Goal: Task Accomplishment & Management: Use online tool/utility

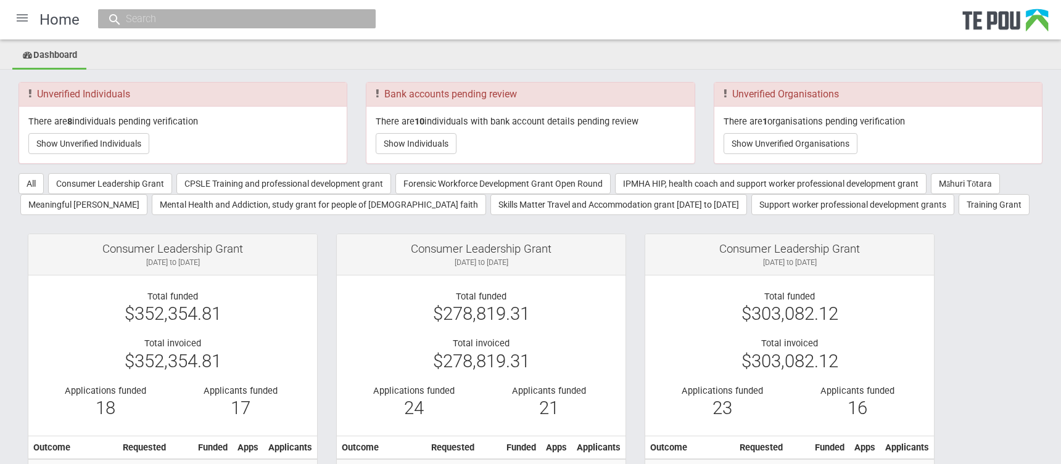
click at [27, 17] on div at bounding box center [22, 18] width 30 height 30
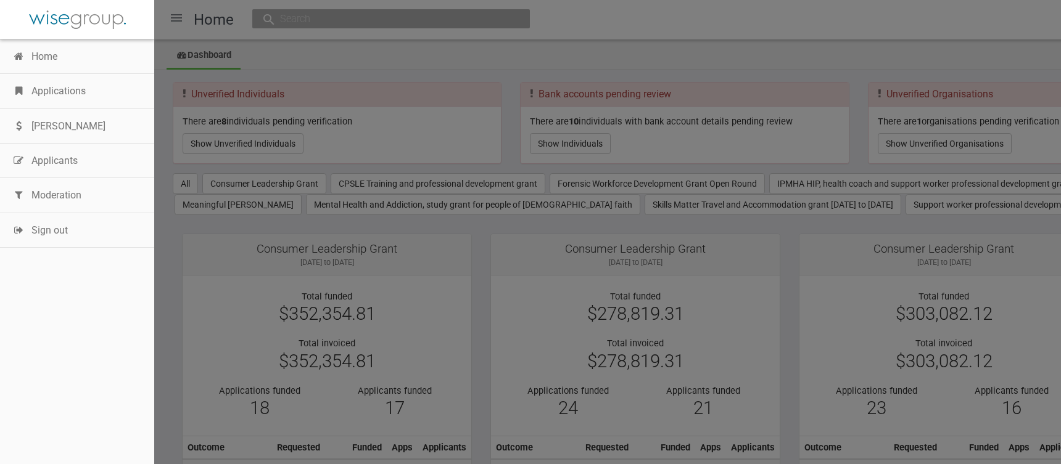
click at [64, 94] on link "Applications" at bounding box center [77, 91] width 154 height 35
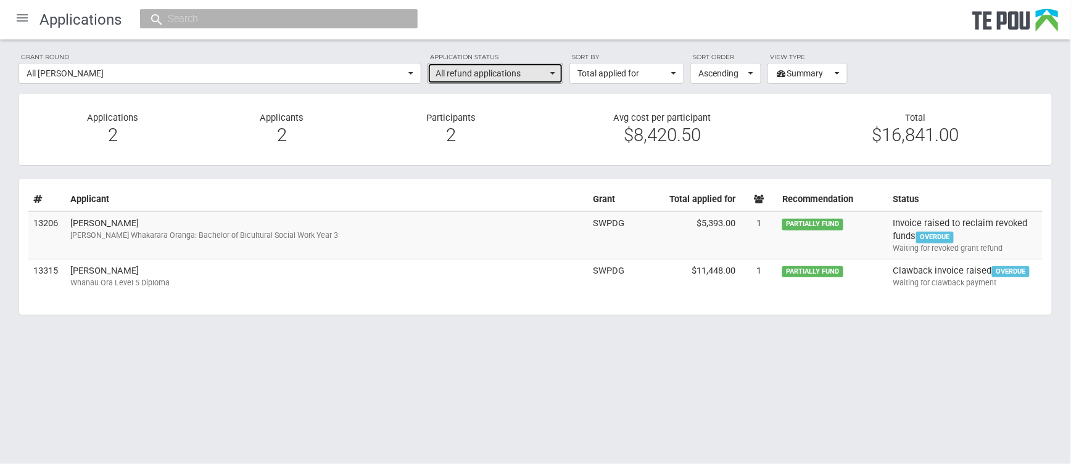
click at [553, 77] on button "All refund applications" at bounding box center [495, 73] width 136 height 21
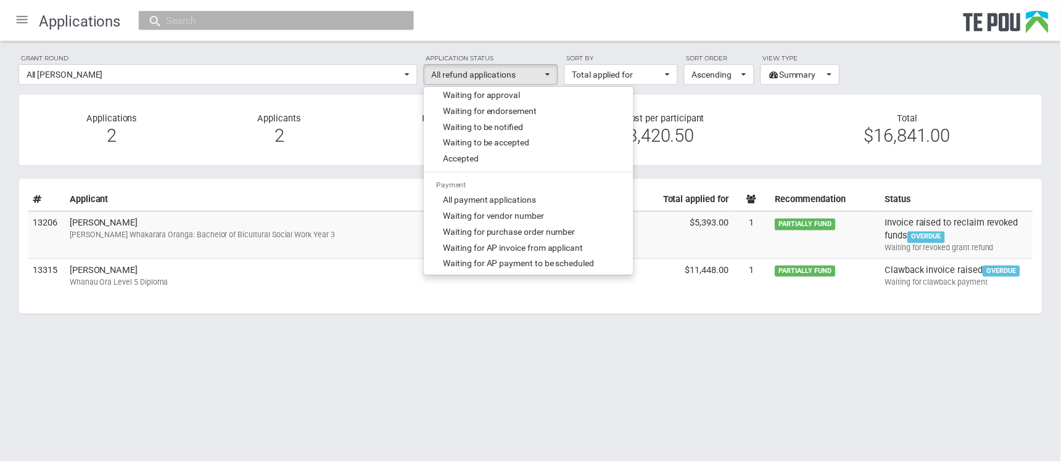
scroll to position [205, 0]
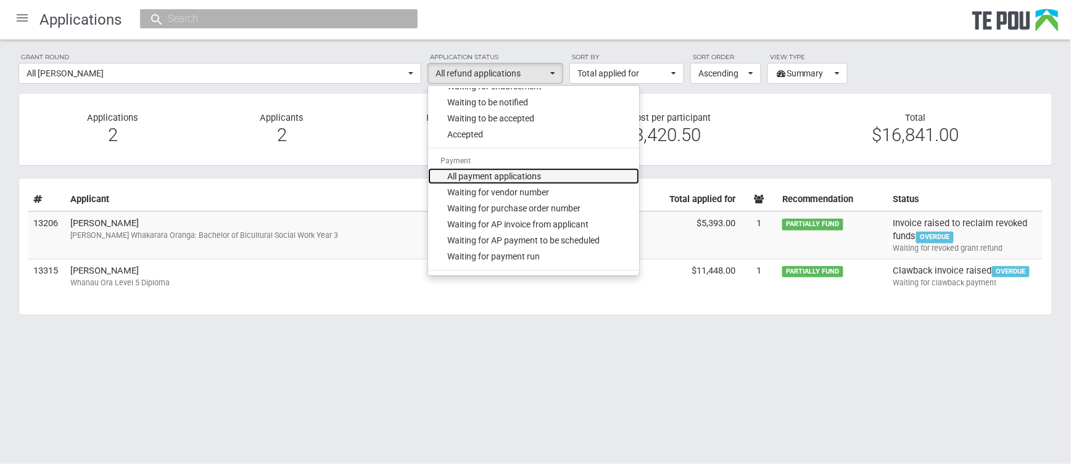
click at [470, 177] on span "All payment applications" at bounding box center [495, 176] width 94 height 12
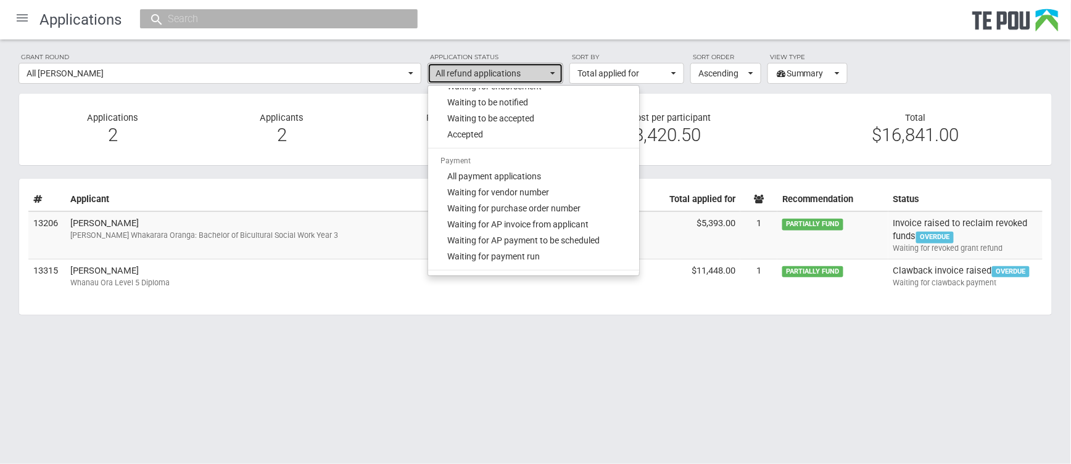
select select "phase_2"
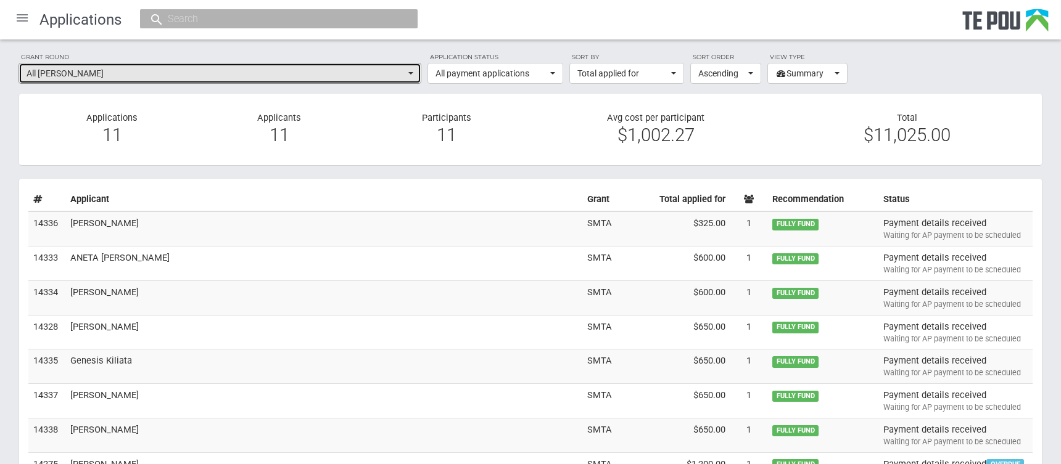
click at [410, 75] on button "All grant rounds" at bounding box center [220, 73] width 403 height 21
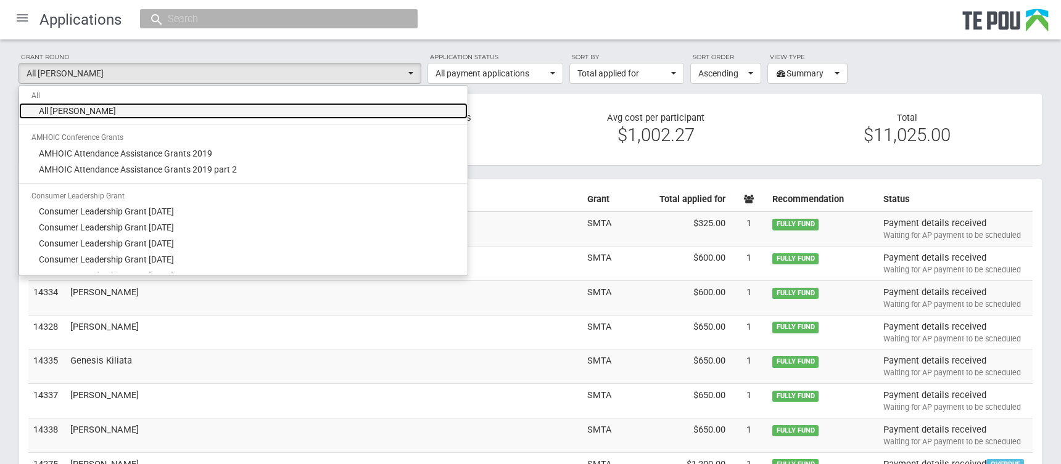
click at [201, 112] on link "All grant rounds" at bounding box center [243, 111] width 448 height 16
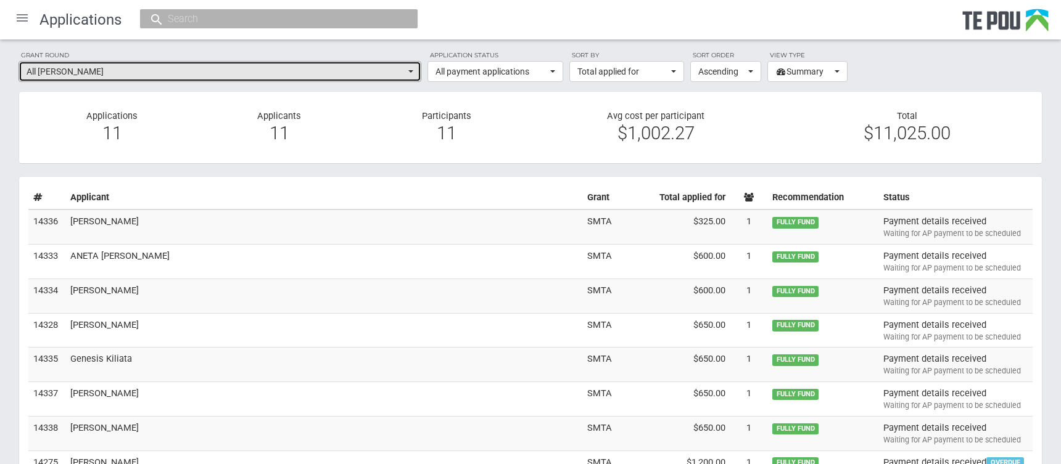
scroll to position [0, 0]
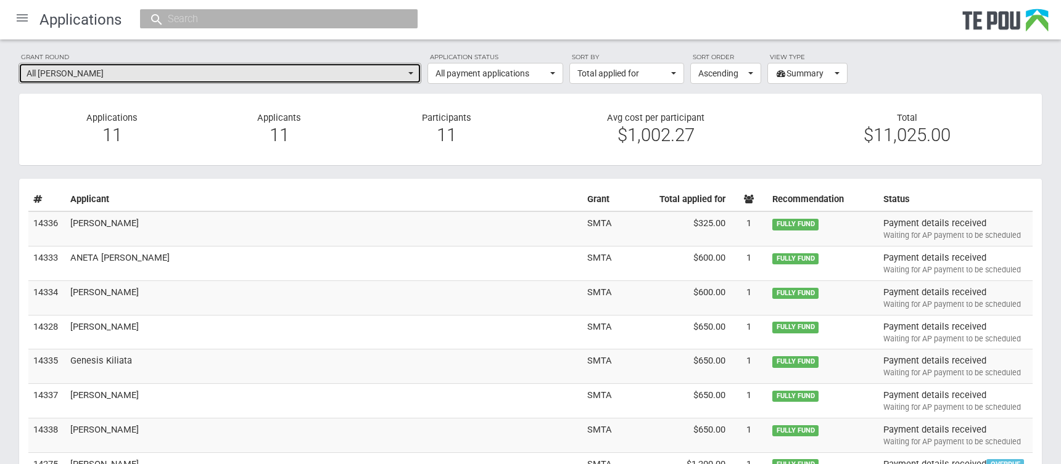
click at [411, 75] on button "All grant rounds" at bounding box center [220, 73] width 403 height 21
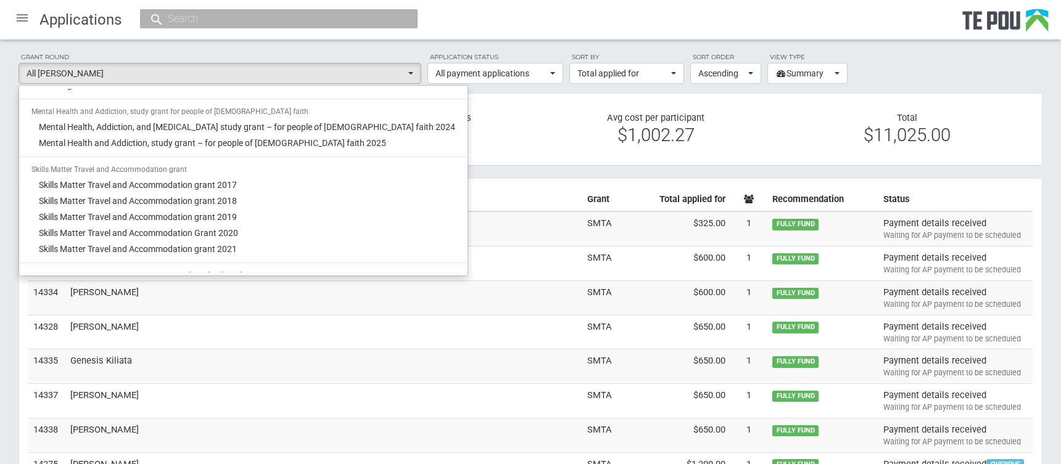
scroll to position [959, 0]
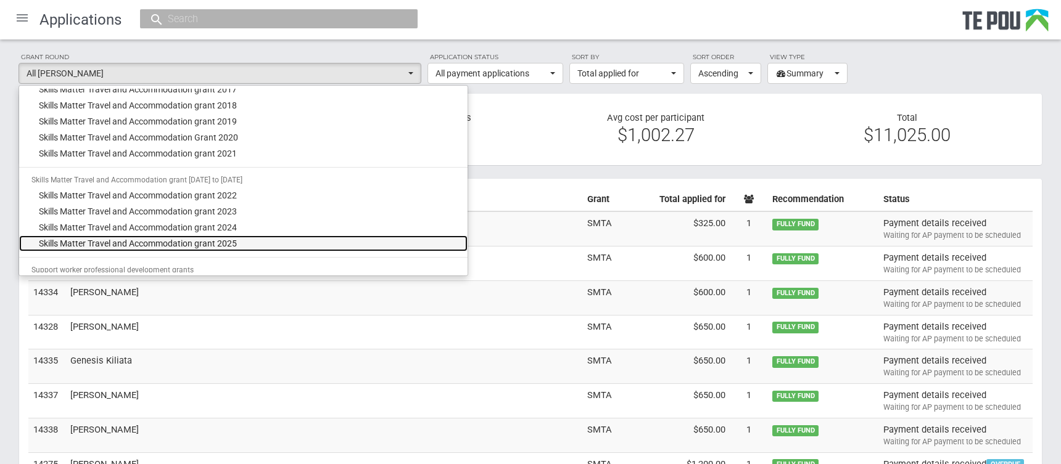
click at [215, 238] on span "Skills Matter Travel and Accommodation grant 2025" at bounding box center [138, 243] width 198 height 12
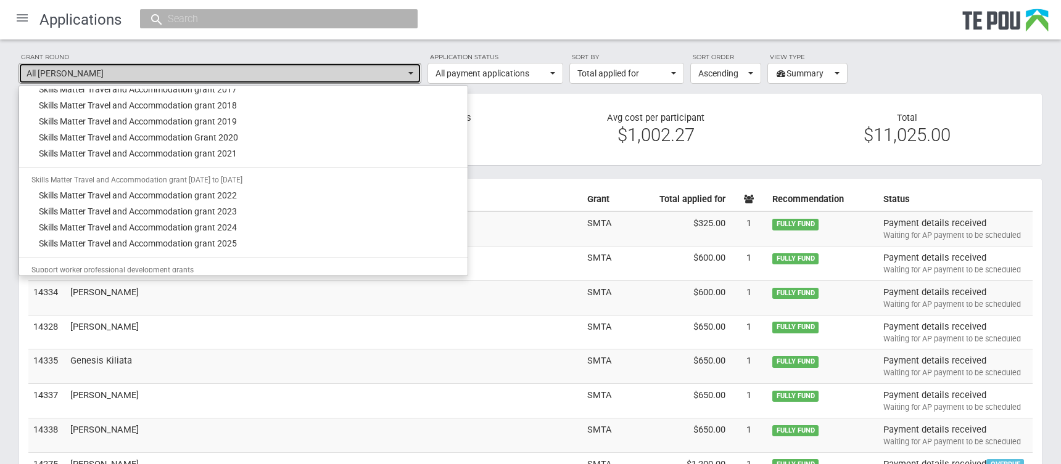
select select "67"
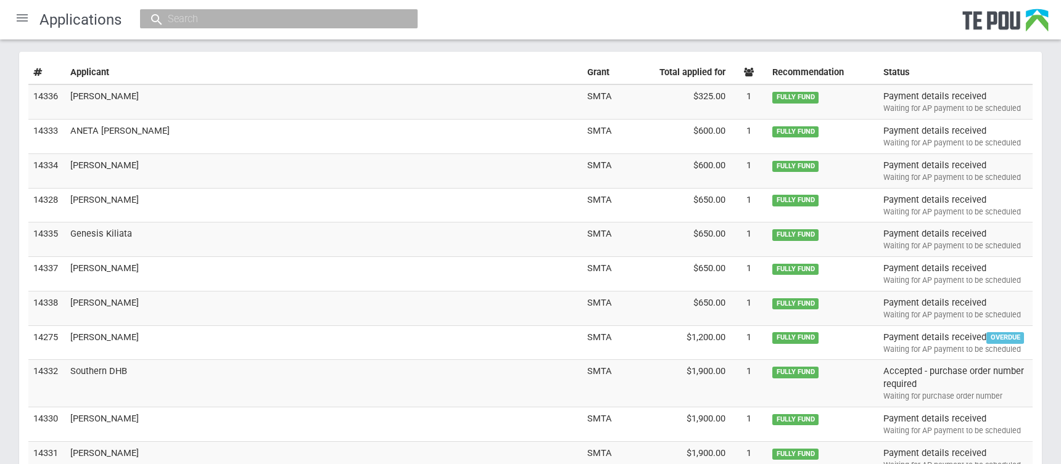
scroll to position [0, 0]
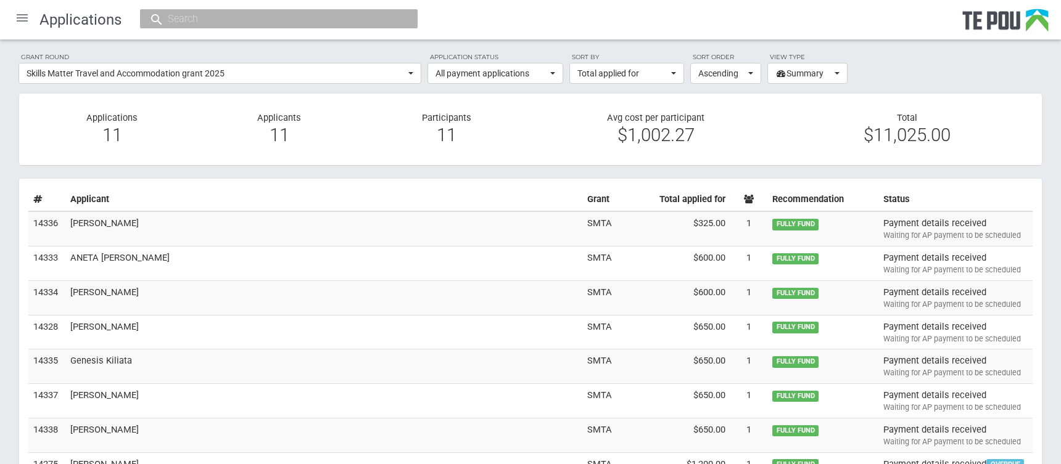
click at [539, 142] on div "Avg cost per participant $1,002.27" at bounding box center [655, 129] width 251 height 35
click at [42, 130] on div "11" at bounding box center [112, 135] width 149 height 11
click at [37, 200] on icon at bounding box center [37, 199] width 9 height 9
click at [180, 196] on th "Applicant" at bounding box center [323, 199] width 517 height 23
click at [550, 78] on button "All payment applications" at bounding box center [495, 73] width 136 height 21
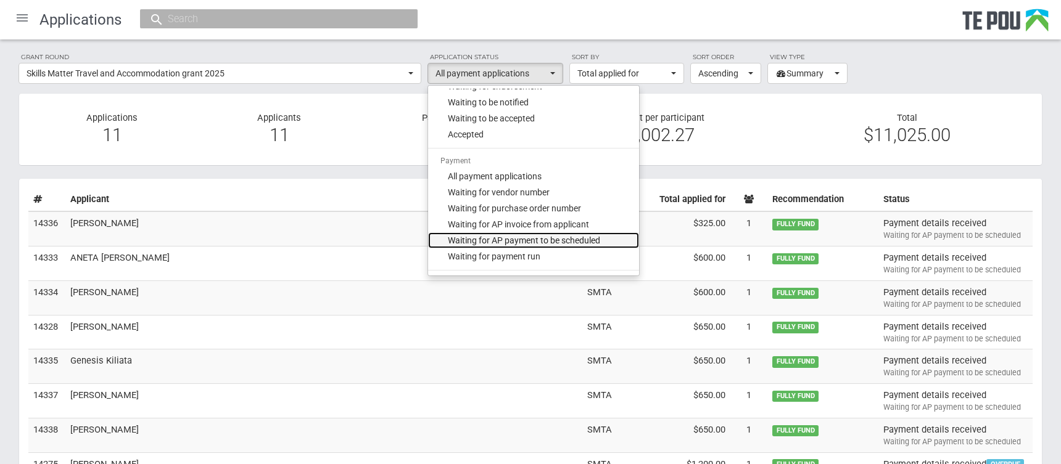
click at [538, 241] on span "Waiting for AP payment to be scheduled" at bounding box center [524, 240] width 152 height 12
select select "220"
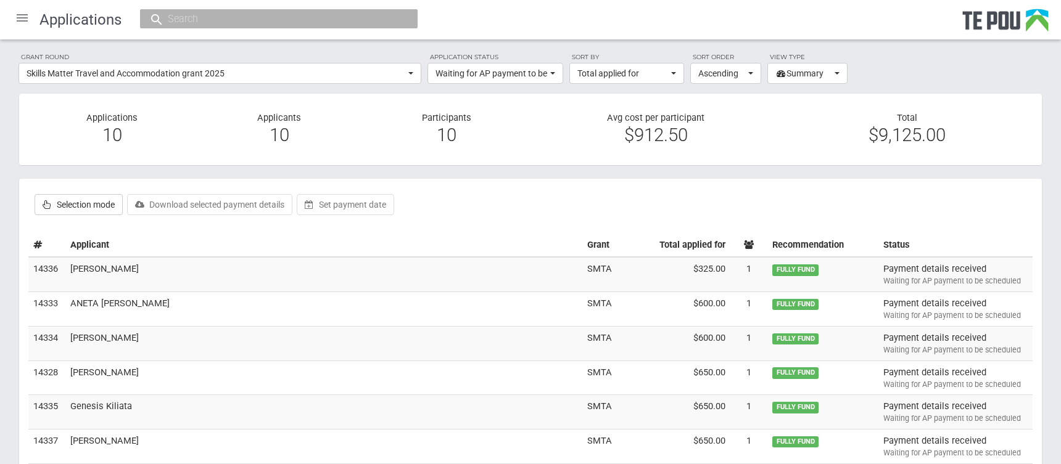
click at [59, 204] on label "Selection mode" at bounding box center [79, 204] width 88 height 21
checkbox input "true"
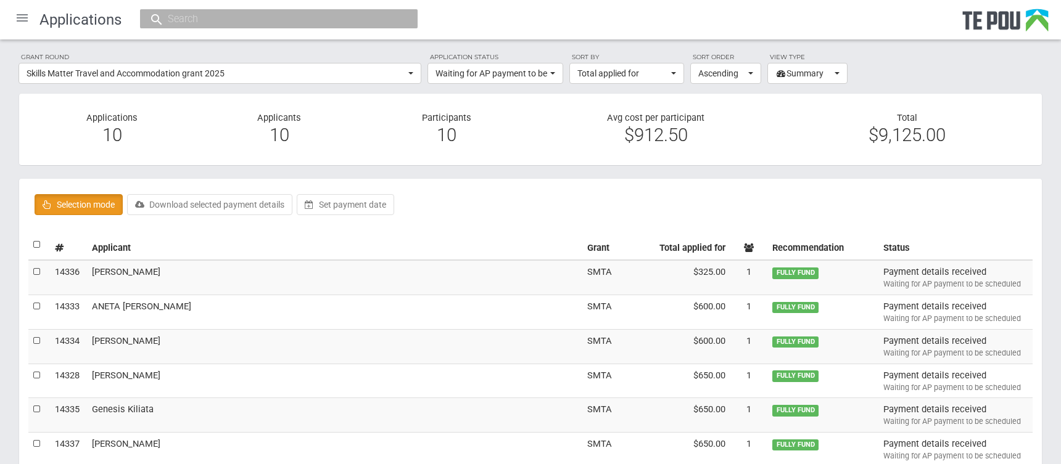
click at [36, 244] on label at bounding box center [37, 245] width 9 height 13
click at [33, 239] on input "checkbox" at bounding box center [33, 238] width 1 height 1
checkbox input "true"
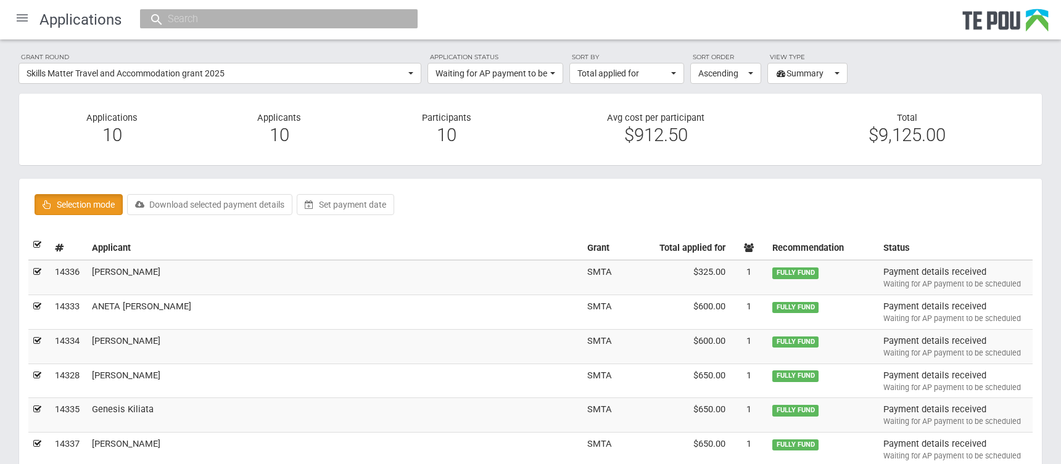
checkbox input "true"
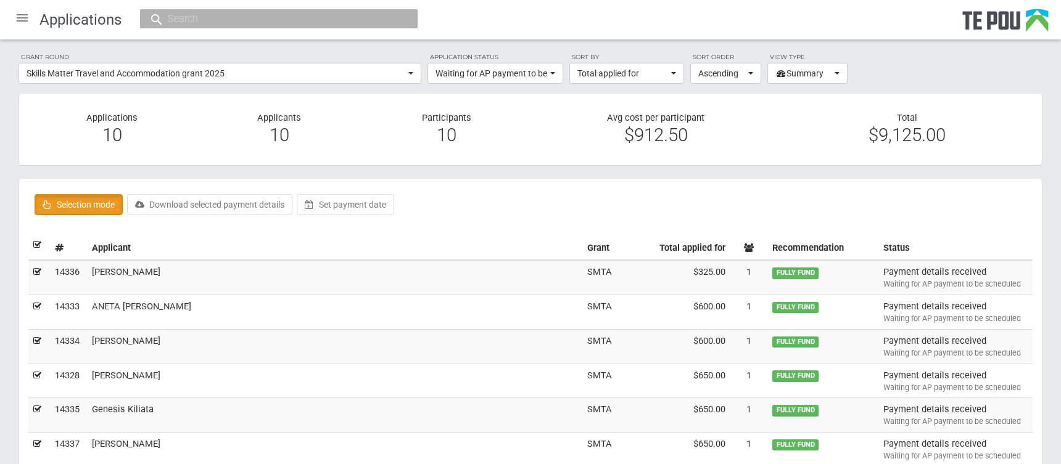
checkbox input "true"
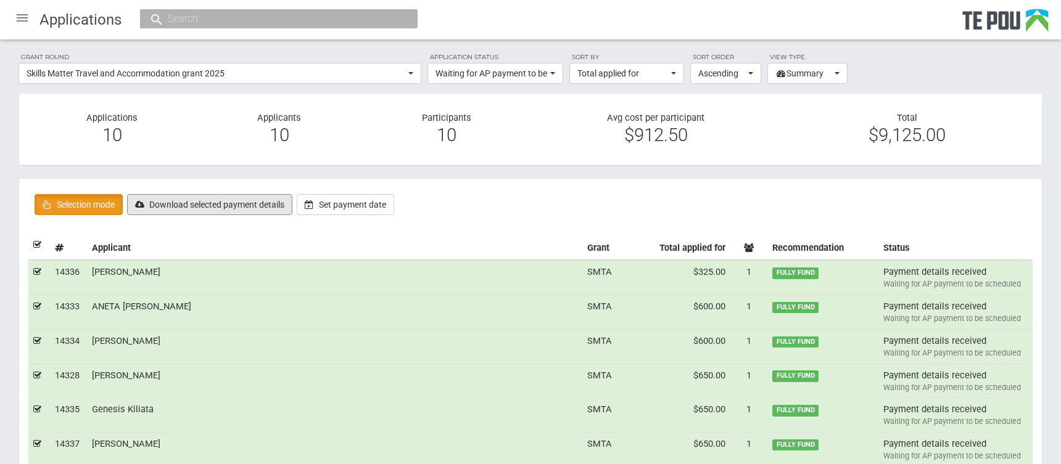
click at [199, 207] on button "Download selected payment details" at bounding box center [209, 204] width 165 height 21
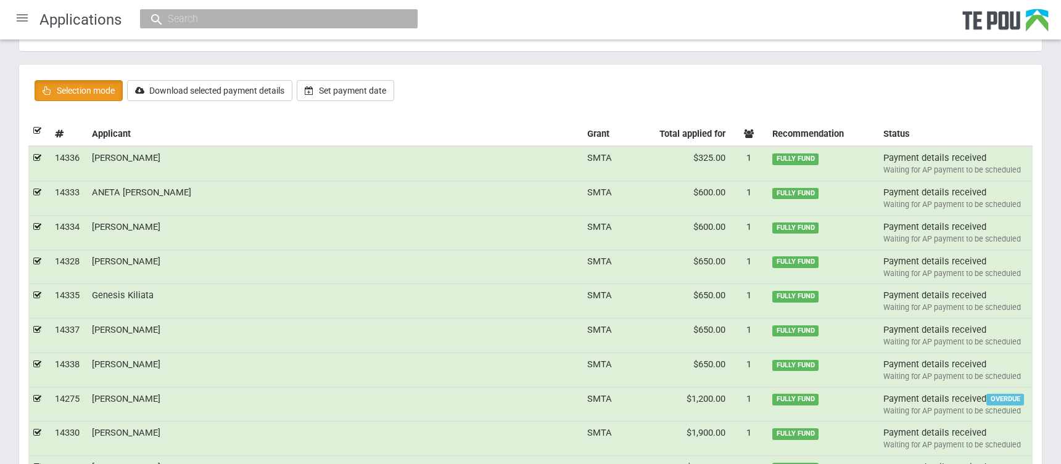
scroll to position [137, 0]
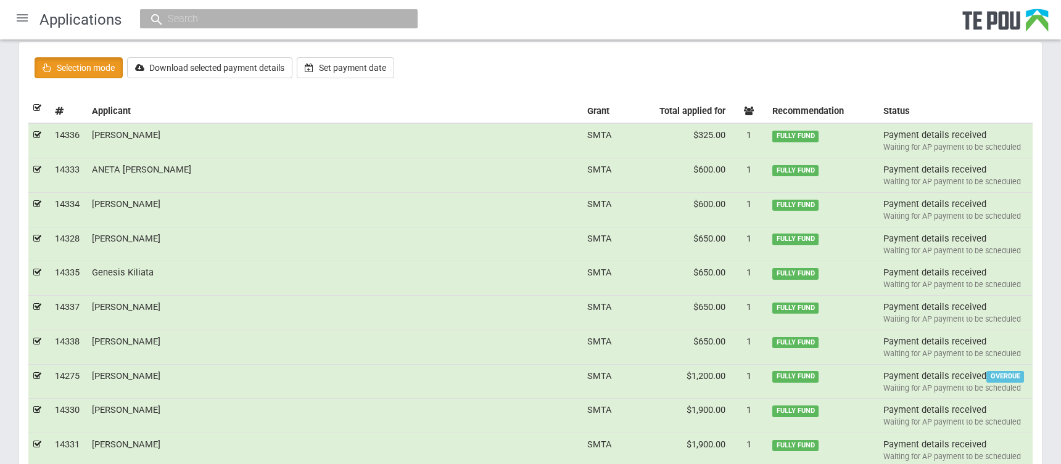
drag, startPoint x: 151, startPoint y: 377, endPoint x: 94, endPoint y: 381, distance: 57.5
click at [94, 381] on td "Elise Molloy" at bounding box center [334, 382] width 495 height 35
checkbox input "false"
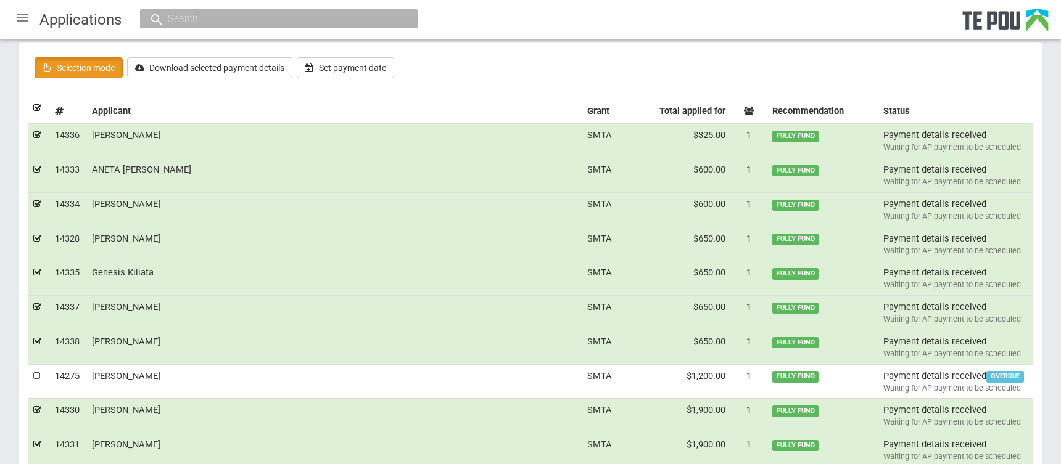
copy td "Elise Molloy"
click at [189, 20] on input "text" at bounding box center [272, 18] width 217 height 13
paste input "Elise Molloy"
type input "Elise Molloy"
click at [179, 54] on span "Elise Molloy" at bounding box center [183, 56] width 68 height 11
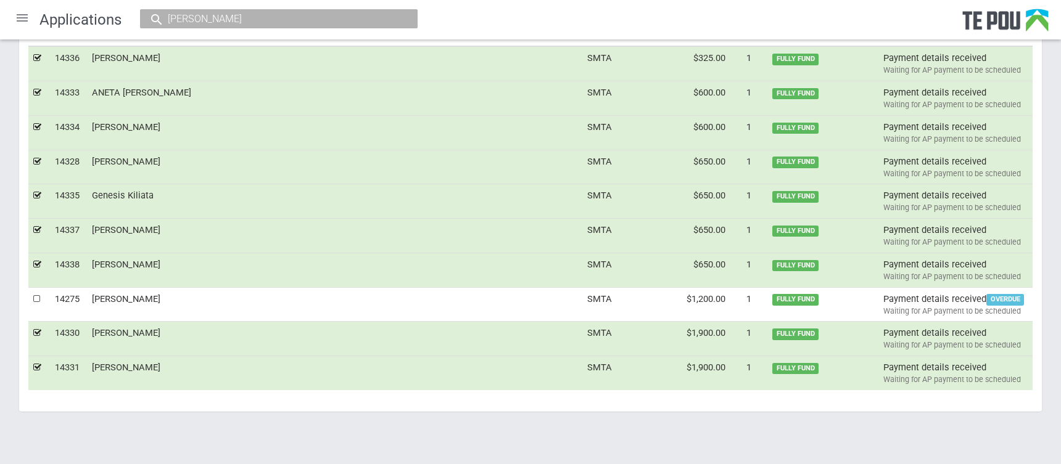
scroll to position [217, 0]
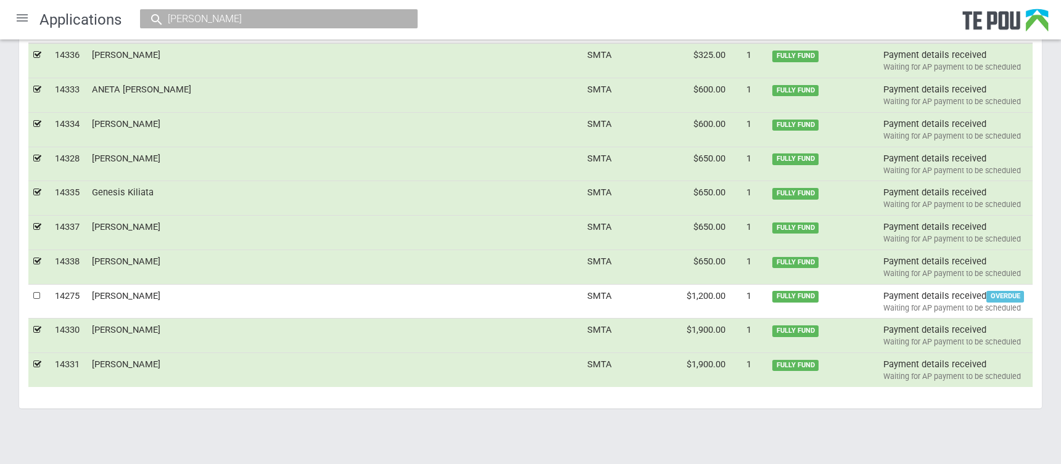
drag, startPoint x: 168, startPoint y: 160, endPoint x: 93, endPoint y: 159, distance: 75.3
click at [93, 159] on td "Andre Aramoana" at bounding box center [334, 164] width 495 height 35
checkbox input "false"
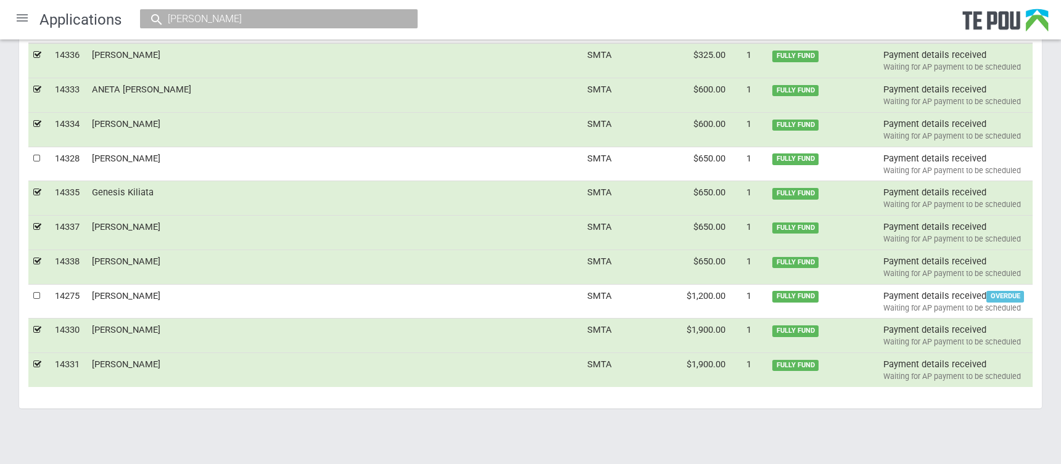
copy td "Andre Aramoana"
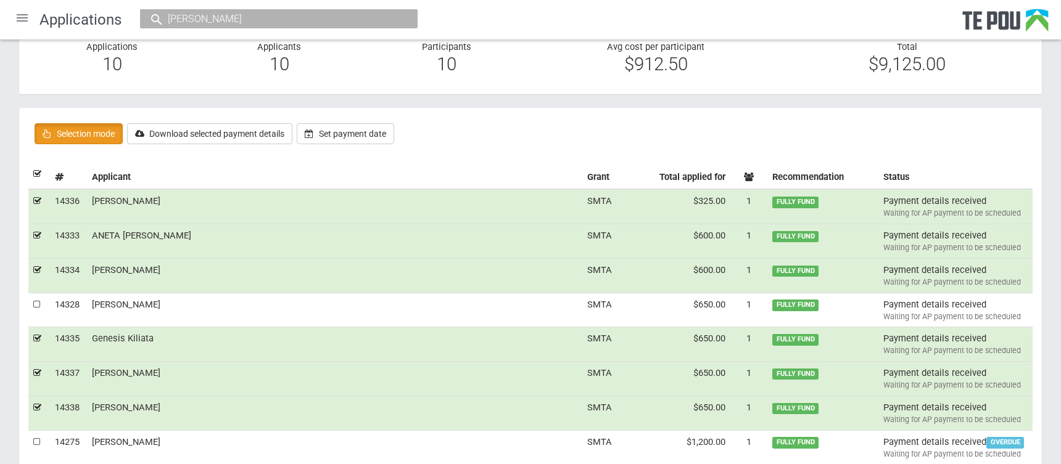
scroll to position [0, 0]
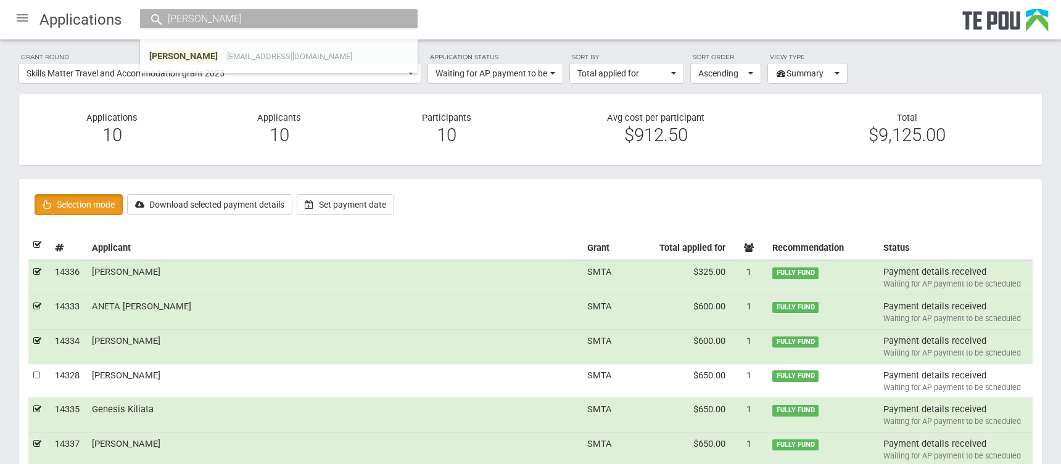
drag, startPoint x: 235, startPoint y: 14, endPoint x: 223, endPoint y: 14, distance: 11.7
click at [224, 14] on input "Elise Molloy" at bounding box center [272, 18] width 217 height 13
drag, startPoint x: 197, startPoint y: 20, endPoint x: 143, endPoint y: 19, distance: 54.3
click at [143, 19] on div "Elise Molloy" at bounding box center [279, 18] width 278 height 19
drag, startPoint x: 232, startPoint y: 20, endPoint x: 159, endPoint y: 25, distance: 72.9
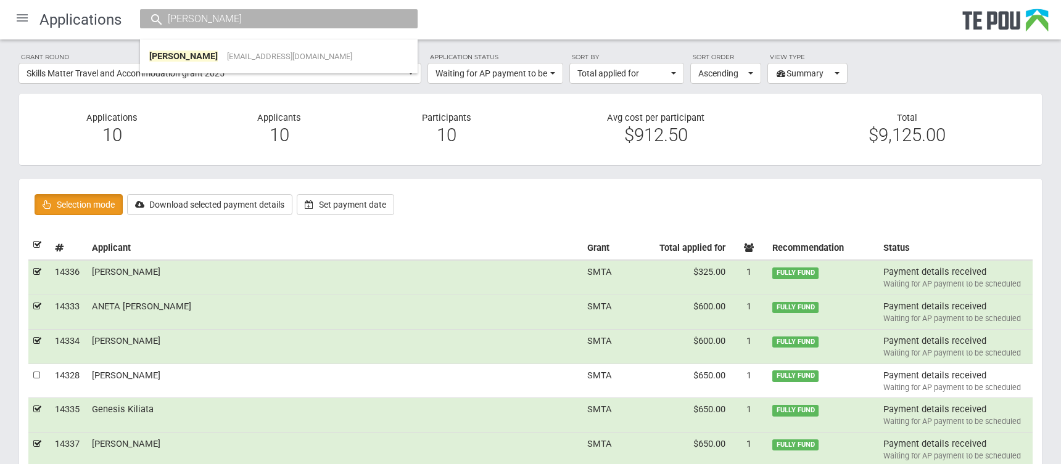
click at [159, 25] on div "Elise Molloy" at bounding box center [279, 18] width 278 height 19
paste input "Andre Aramoana"
type input "Andre Aramoana"
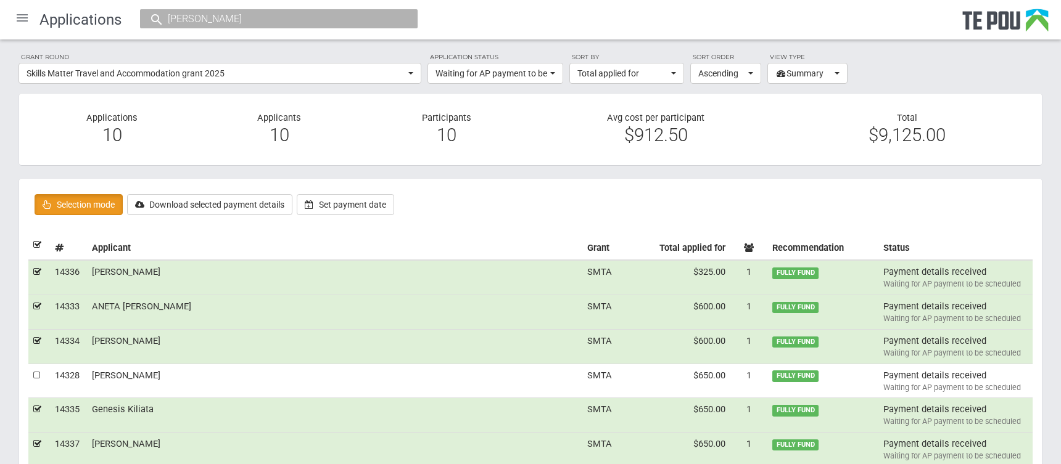
click at [258, 19] on input "Andre Aramoana" at bounding box center [272, 18] width 217 height 13
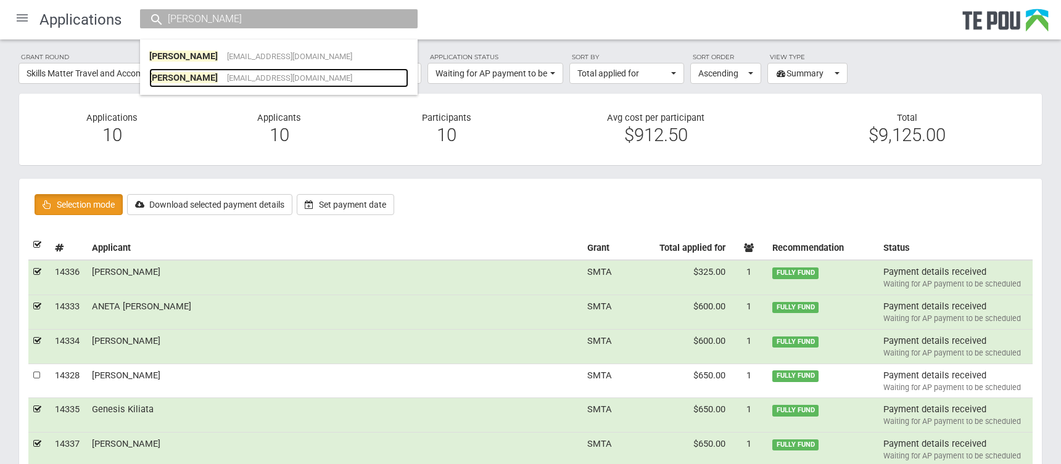
click at [273, 75] on span "andre.aramoana@bopdhb.govt.nz" at bounding box center [289, 77] width 125 height 9
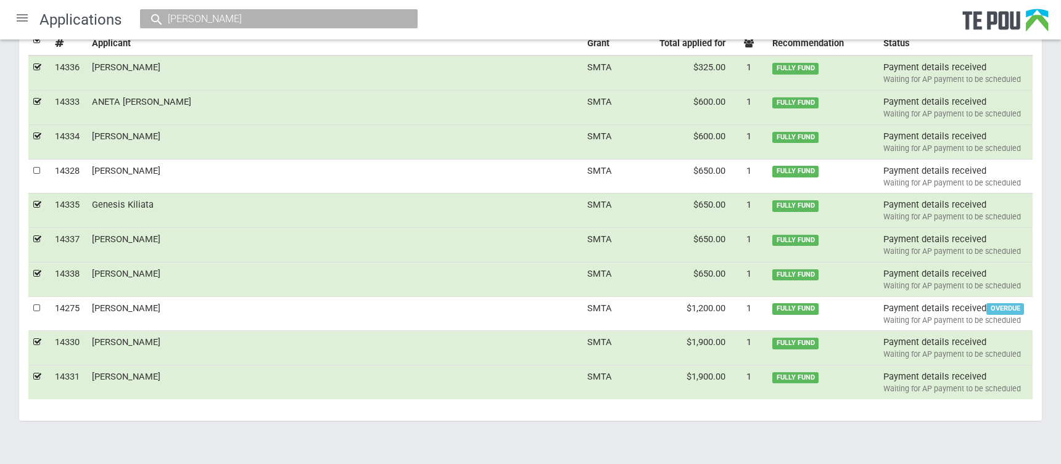
scroll to position [205, 0]
drag, startPoint x: 157, startPoint y: 273, endPoint x: 93, endPoint y: 273, distance: 63.5
click at [93, 273] on td "[PERSON_NAME]" at bounding box center [334, 279] width 495 height 35
checkbox input "false"
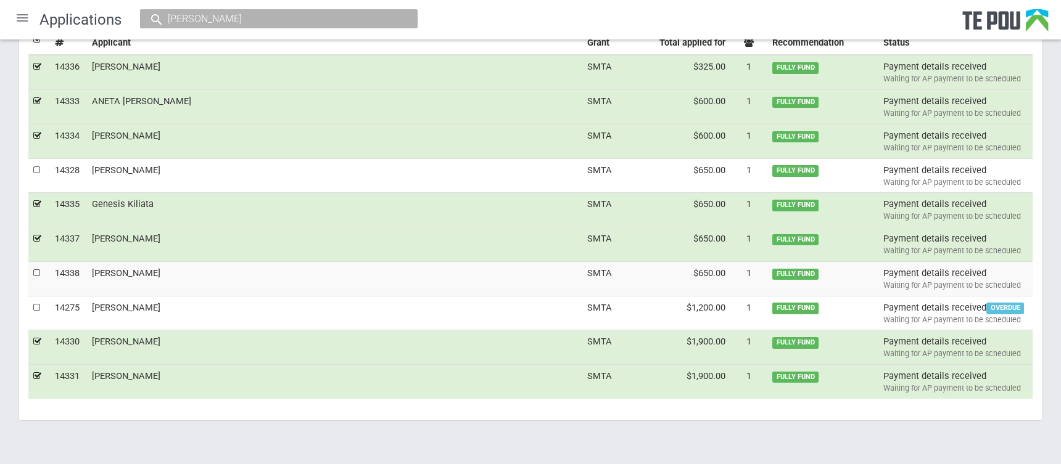
copy td "[PERSON_NAME]"
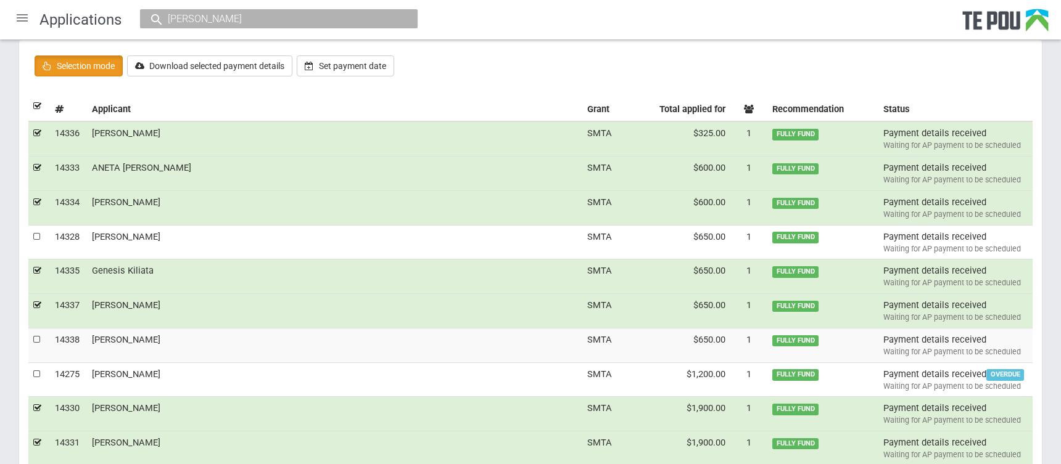
scroll to position [68, 0]
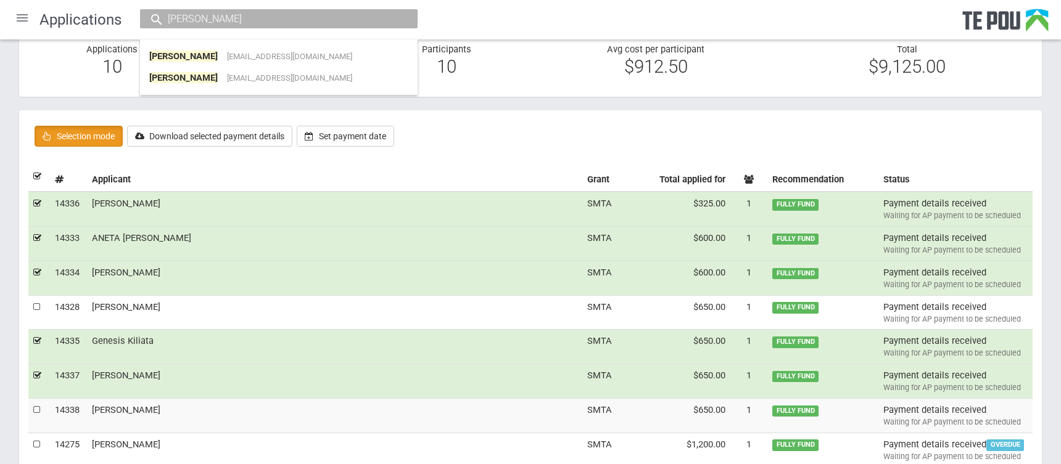
drag, startPoint x: 245, startPoint y: 23, endPoint x: 130, endPoint y: 22, distance: 114.7
click at [132, 22] on div "Applications Andre Aramoana Andre Aramoana ara-moana@outlook.com Andre Aramoana…" at bounding box center [530, 19] width 1061 height 39
paste input "[PERSON_NAME]"
type input "[PERSON_NAME]"
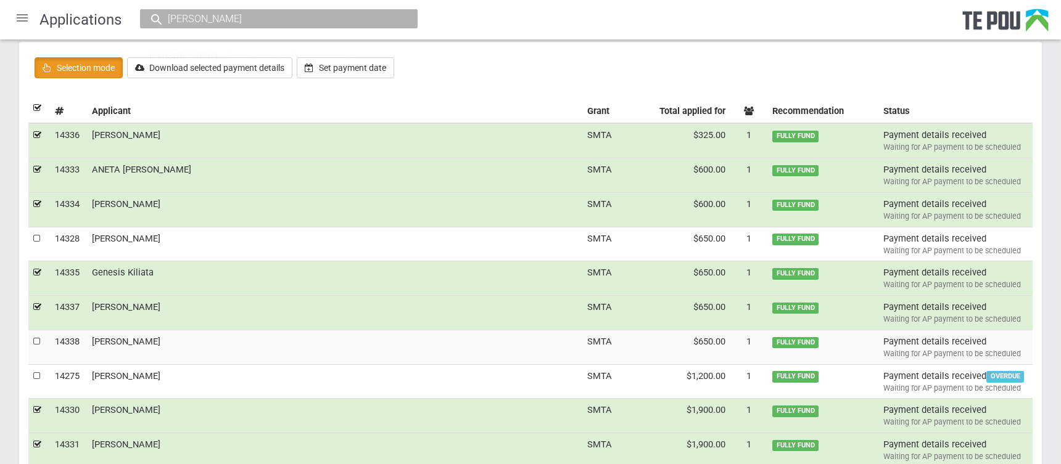
click at [244, 17] on input "[PERSON_NAME]" at bounding box center [272, 18] width 217 height 13
click at [249, 56] on span "harriettbrown2002@gmail.com" at bounding box center [289, 56] width 125 height 9
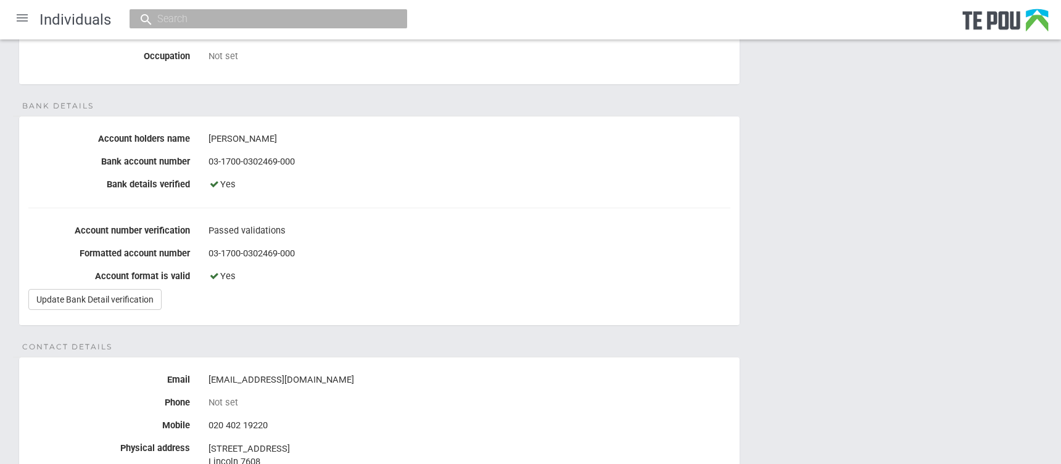
scroll to position [205, 0]
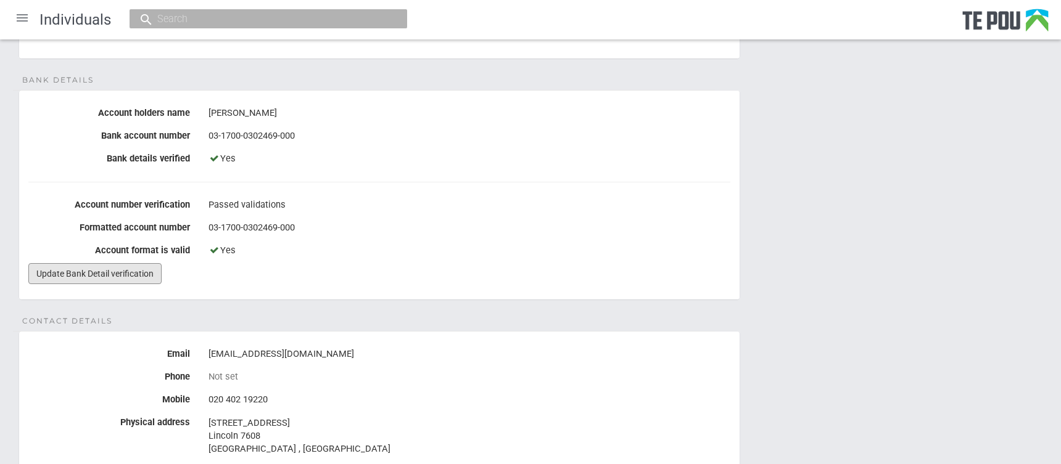
click at [62, 274] on link "Update Bank Detail verification" at bounding box center [94, 273] width 133 height 21
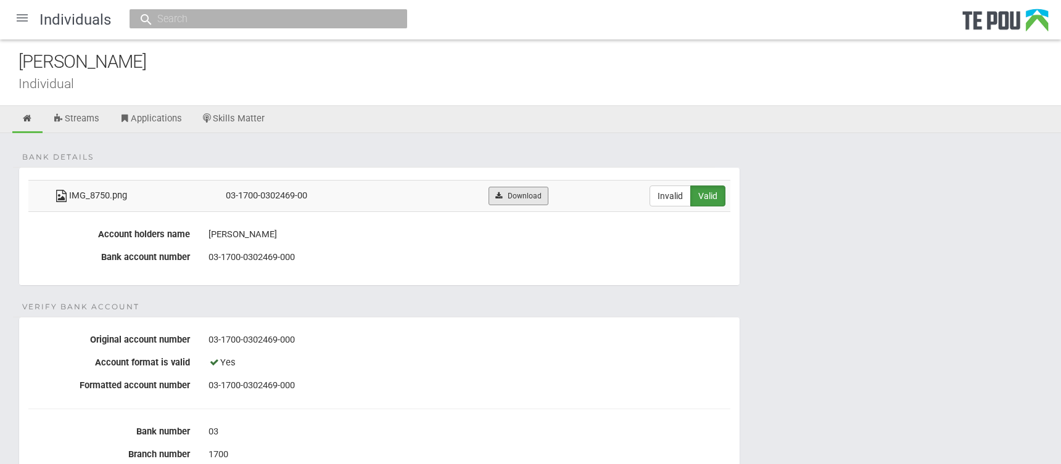
click at [530, 194] on link "Download" at bounding box center [519, 196] width 60 height 19
click at [569, 70] on div "Elise Molloy" at bounding box center [540, 62] width 1042 height 27
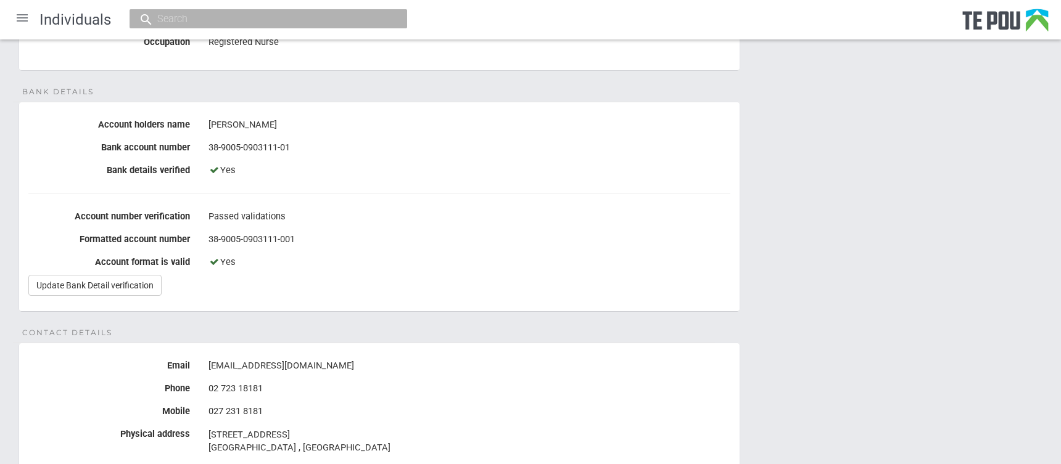
scroll to position [205, 0]
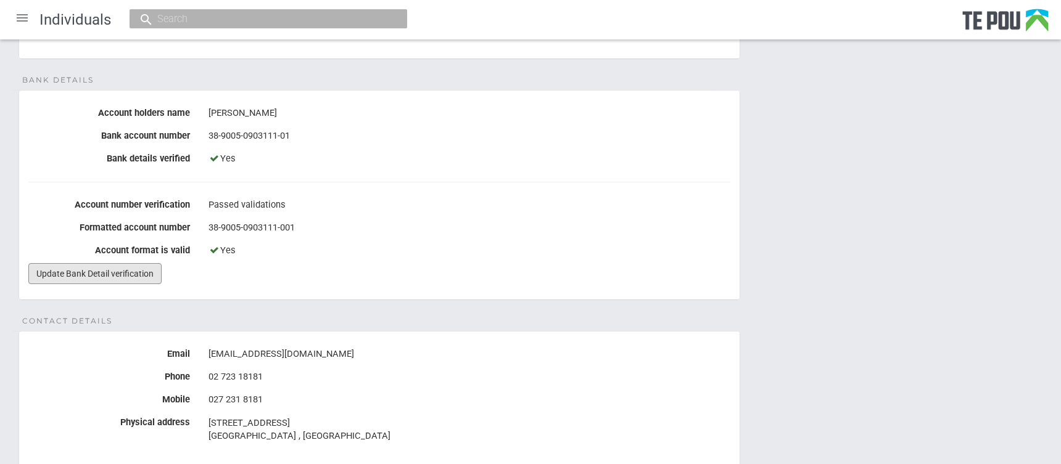
click at [85, 273] on link "Update Bank Detail verification" at bounding box center [94, 273] width 133 height 21
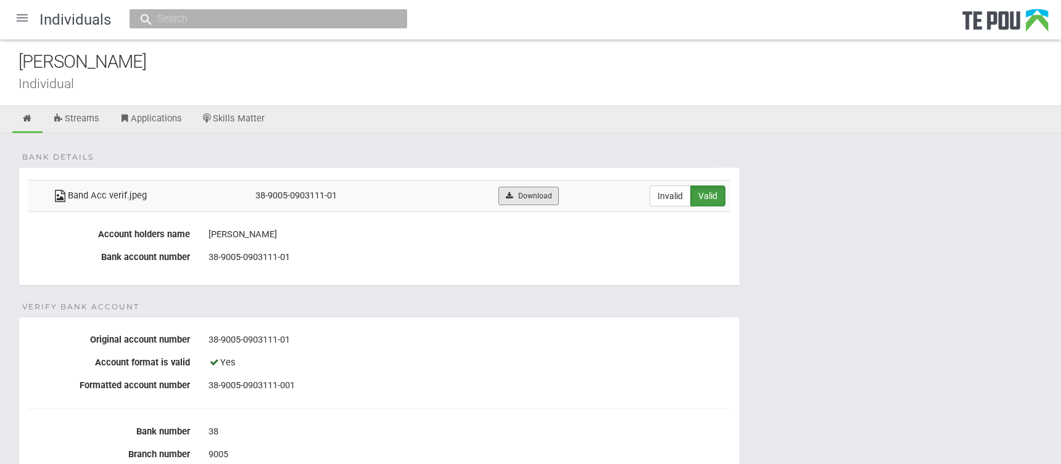
click at [543, 195] on link "Download" at bounding box center [528, 196] width 60 height 19
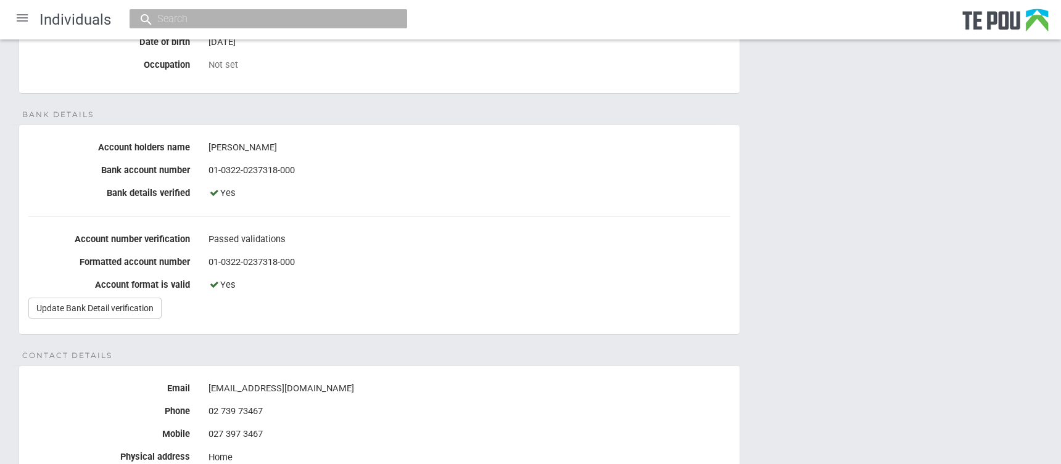
scroll to position [205, 0]
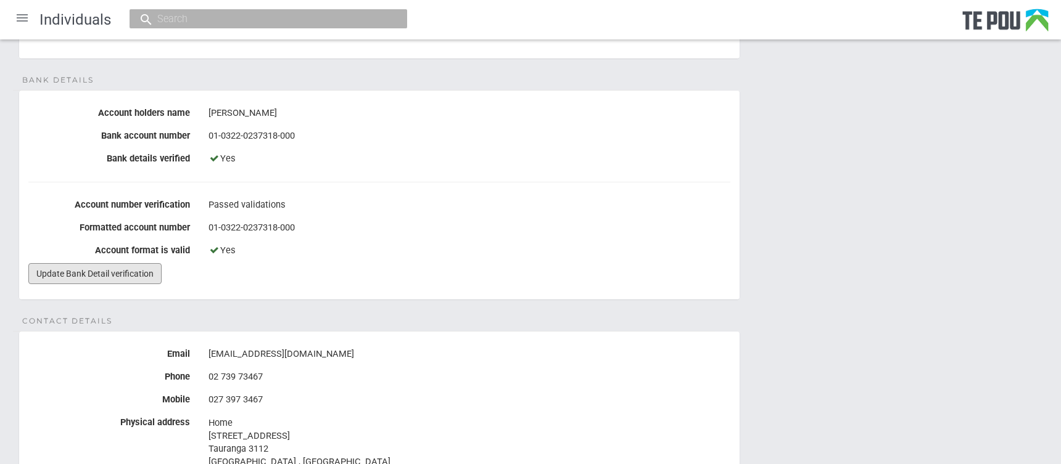
click at [77, 274] on link "Update Bank Detail verification" at bounding box center [94, 273] width 133 height 21
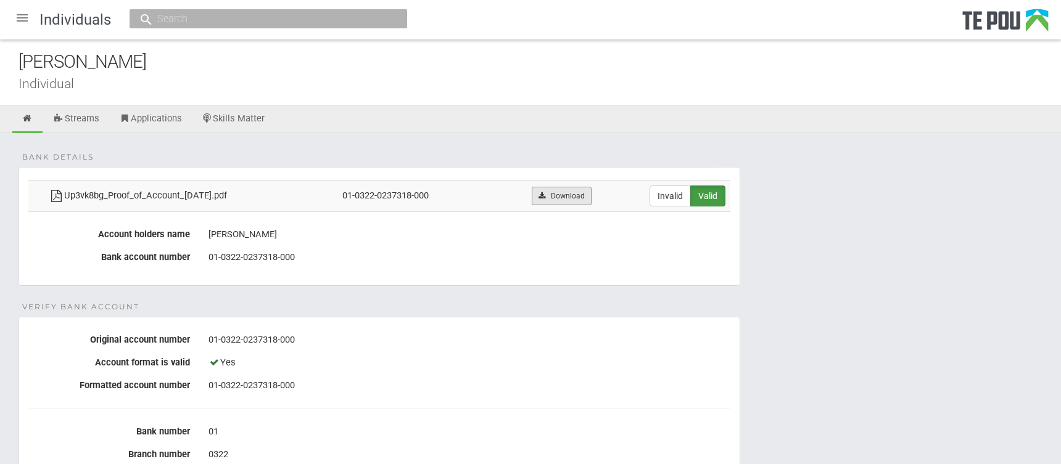
click at [554, 196] on link "Download" at bounding box center [562, 196] width 60 height 19
drag, startPoint x: 550, startPoint y: 78, endPoint x: 559, endPoint y: 73, distance: 10.5
click at [559, 73] on div "[PERSON_NAME] Individual" at bounding box center [530, 72] width 1061 height 67
